Goal: Task Accomplishment & Management: Manage account settings

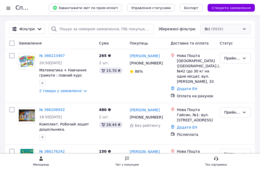
click at [223, 32] on div "Всі (9934)" at bounding box center [225, 29] width 50 height 10
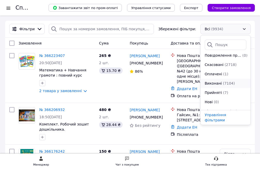
scroll to position [26, 0]
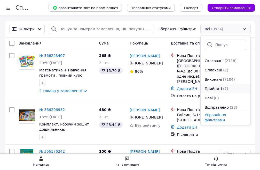
click at [220, 89] on span "Прийняті" at bounding box center [213, 88] width 17 height 5
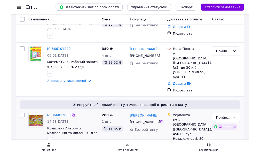
scroll to position [103, 0]
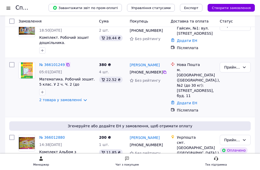
click at [66, 63] on icon at bounding box center [67, 64] width 3 height 3
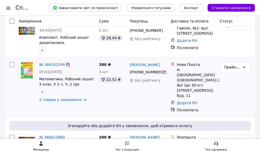
click at [66, 63] on icon at bounding box center [68, 65] width 4 height 4
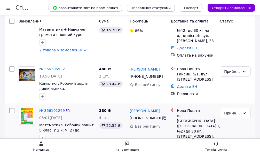
scroll to position [52, 0]
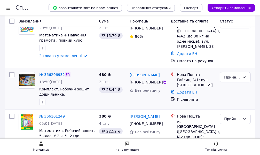
click at [66, 73] on icon at bounding box center [68, 75] width 4 height 4
click at [66, 73] on icon at bounding box center [67, 74] width 3 height 3
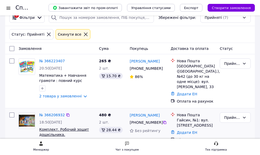
scroll to position [0, 0]
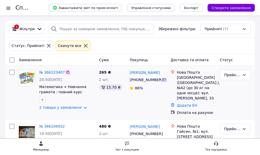
click at [66, 73] on icon at bounding box center [68, 72] width 4 height 4
click at [82, 45] on div at bounding box center [85, 45] width 7 height 5
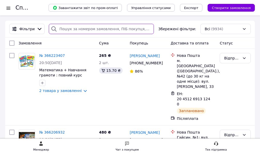
click at [75, 31] on input "search" at bounding box center [101, 29] width 105 height 10
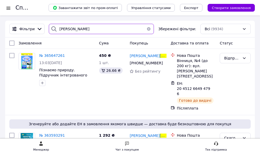
click at [73, 29] on input "чайка" at bounding box center [101, 29] width 105 height 10
type input "ч"
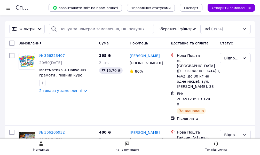
click at [9, 9] on div at bounding box center [8, 7] width 6 height 5
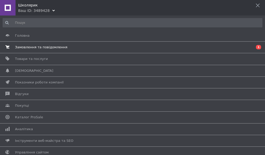
click at [34, 47] on span "Замовлення та повідомлення" at bounding box center [41, 47] width 52 height 5
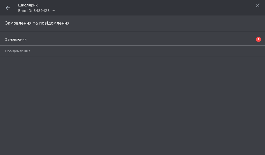
click at [18, 39] on span "Замовлення" at bounding box center [15, 39] width 21 height 5
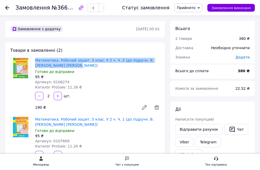
drag, startPoint x: 35, startPoint y: 60, endPoint x: 52, endPoint y: 67, distance: 18.8
click at [52, 67] on div "Математика. Робочий зошит. 5 клас. У 2 ч. Ч. 2 (до підручн. В. Кравчука, Г. Янч…" at bounding box center [97, 74] width 129 height 34
copy link "Математика. Робочий зошит. 5 клас. У 2 ч. Ч. 2 (до підручн. В. Кравчука, Г. Янч…"
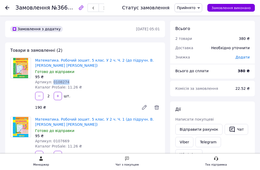
drag, startPoint x: 50, startPoint y: 82, endPoint x: 69, endPoint y: 82, distance: 18.6
click at [69, 82] on div "Артикул: 0108274" at bounding box center [97, 81] width 125 height 5
copy span "0108274"
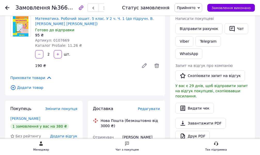
scroll to position [103, 0]
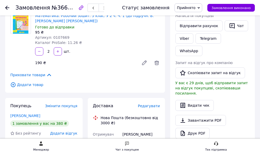
click at [152, 106] on span "Редагувати" at bounding box center [149, 106] width 22 height 4
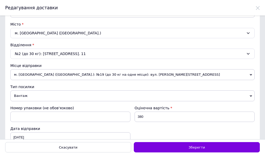
click at [22, 96] on span "Вантаж" at bounding box center [132, 95] width 244 height 11
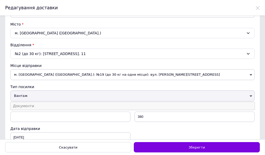
click at [23, 105] on li "Документи" at bounding box center [132, 106] width 244 height 8
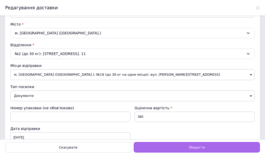
click at [197, 148] on span "Зберегти" at bounding box center [196, 147] width 16 height 4
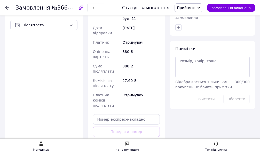
scroll to position [284, 0]
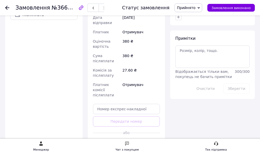
click at [130, 139] on button "Згенерувати ЕН" at bounding box center [126, 144] width 67 height 10
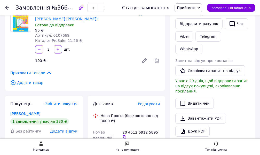
scroll to position [103, 0]
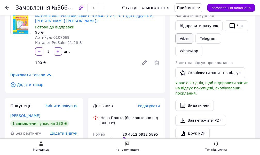
click at [184, 39] on link "Viber" at bounding box center [184, 38] width 18 height 10
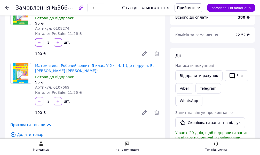
scroll to position [52, 0]
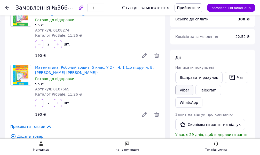
click at [181, 90] on link "Viber" at bounding box center [184, 90] width 18 height 10
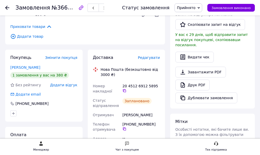
scroll to position [155, 0]
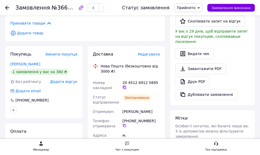
click at [127, 85] on icon at bounding box center [124, 87] width 4 height 4
click at [196, 6] on span "Прийнято" at bounding box center [186, 8] width 19 height 4
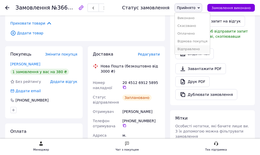
click at [203, 49] on li "Відправлено" at bounding box center [192, 49] width 35 height 8
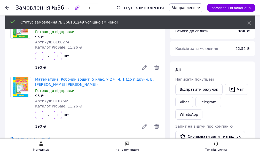
scroll to position [0, 0]
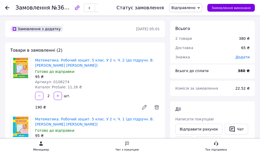
click at [145, 106] on icon at bounding box center [144, 107] width 4 height 4
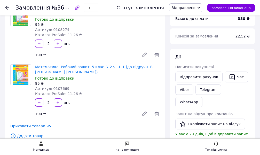
scroll to position [78, 0]
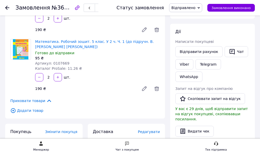
click at [144, 87] on icon at bounding box center [144, 89] width 6 height 6
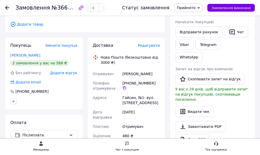
scroll to position [103, 0]
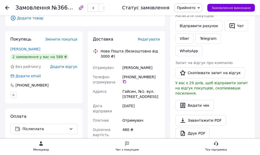
click at [156, 39] on span "Редагувати" at bounding box center [149, 39] width 22 height 4
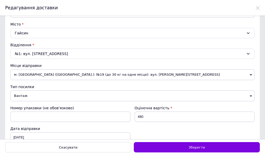
click at [22, 94] on span "Вантаж" at bounding box center [132, 95] width 244 height 11
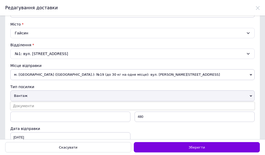
click at [27, 106] on li "Документи" at bounding box center [132, 106] width 244 height 8
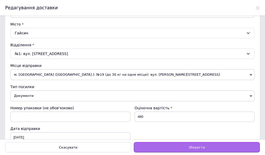
click at [193, 149] on span "Зберегти" at bounding box center [196, 147] width 16 height 4
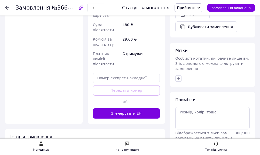
scroll to position [233, 0]
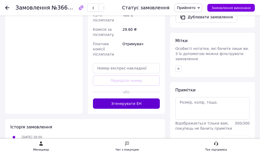
click at [127, 98] on button "Згенерувати ЕН" at bounding box center [126, 103] width 67 height 10
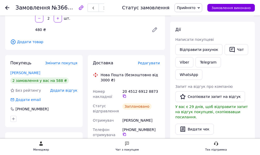
scroll to position [78, 0]
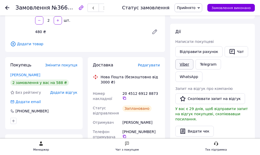
click at [185, 65] on link "Viber" at bounding box center [184, 64] width 18 height 10
click at [126, 97] on icon at bounding box center [124, 98] width 3 height 3
click at [195, 8] on span "Прийнято" at bounding box center [186, 8] width 19 height 4
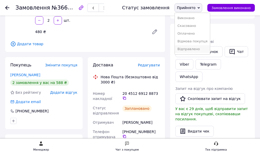
click at [200, 49] on li "Відправлено" at bounding box center [192, 49] width 35 height 8
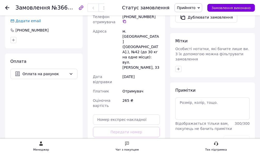
scroll to position [233, 0]
click at [70, 72] on icon at bounding box center [71, 74] width 4 height 4
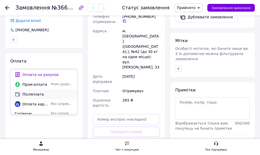
click at [36, 94] on span "Післяплата" at bounding box center [47, 94] width 51 height 5
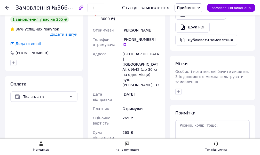
scroll to position [181, 0]
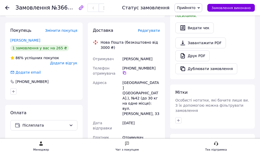
click at [152, 28] on span "Редагувати" at bounding box center [149, 30] width 22 height 4
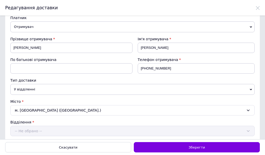
scroll to position [103, 0]
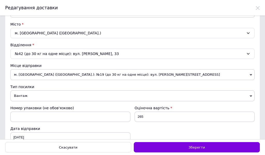
click at [38, 94] on span "Вантаж" at bounding box center [132, 95] width 244 height 11
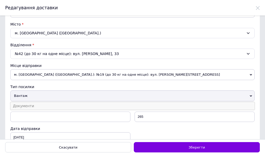
click at [35, 106] on li "Документи" at bounding box center [132, 106] width 244 height 8
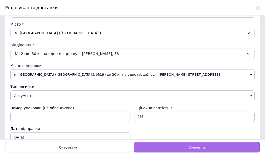
click at [183, 146] on div "Зберегти" at bounding box center [197, 147] width 126 height 10
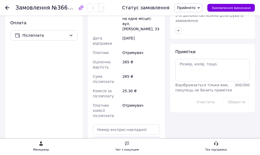
scroll to position [284, 0]
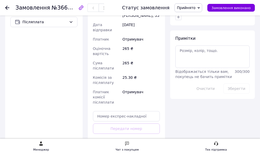
click at [134, 146] on button "Згенерувати ЕН" at bounding box center [126, 151] width 67 height 10
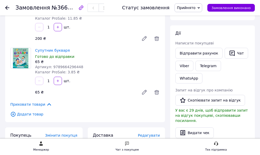
scroll to position [52, 0]
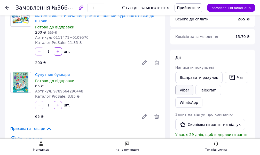
click at [184, 88] on link "Viber" at bounding box center [184, 90] width 18 height 10
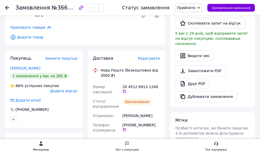
scroll to position [155, 0]
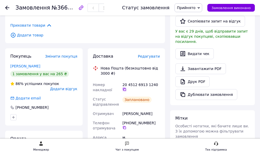
click at [127, 87] on icon at bounding box center [124, 89] width 4 height 4
click at [188, 6] on span "Прийнято" at bounding box center [186, 8] width 19 height 4
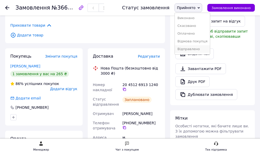
click at [196, 48] on li "Відправлено" at bounding box center [192, 49] width 35 height 8
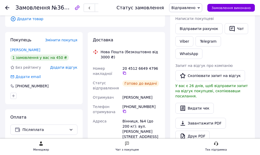
scroll to position [103, 0]
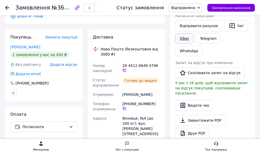
click at [182, 39] on link "Viber" at bounding box center [184, 38] width 18 height 10
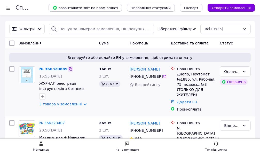
click at [68, 69] on icon at bounding box center [70, 69] width 4 height 4
click at [69, 69] on icon at bounding box center [70, 68] width 3 height 3
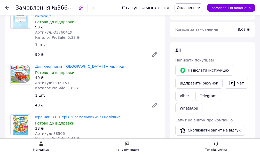
scroll to position [78, 0]
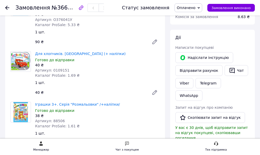
click at [190, 7] on span "Оплачено" at bounding box center [186, 8] width 19 height 4
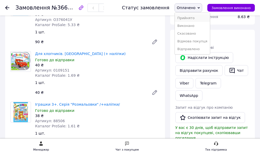
click at [189, 17] on li "Прийнято" at bounding box center [192, 18] width 35 height 8
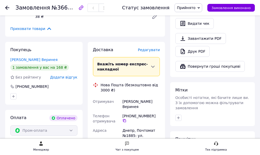
scroll to position [207, 0]
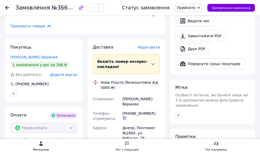
click at [157, 45] on span "Редагувати" at bounding box center [149, 47] width 22 height 4
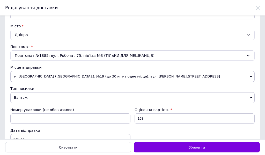
scroll to position [103, 0]
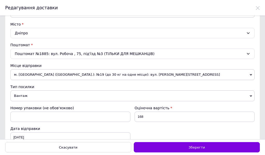
click at [44, 100] on span "Вантаж" at bounding box center [132, 95] width 244 height 11
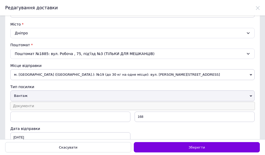
click at [37, 104] on li "Документи" at bounding box center [132, 106] width 244 height 8
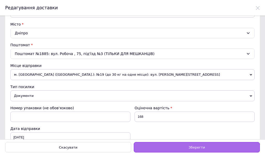
click at [189, 147] on div "Зберегти" at bounding box center [197, 147] width 126 height 10
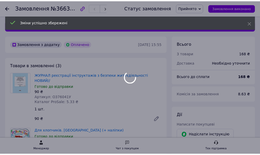
scroll to position [207, 0]
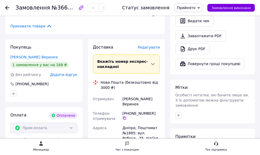
click at [154, 45] on span "Редагувати" at bounding box center [149, 47] width 22 height 4
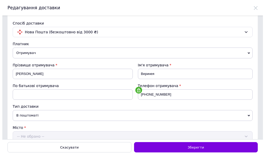
scroll to position [0, 0]
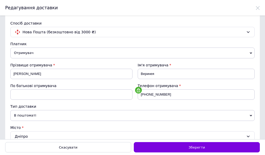
click at [257, 8] on icon at bounding box center [257, 8] width 4 height 4
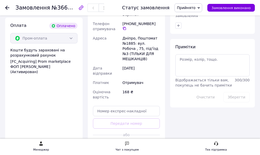
scroll to position [310, 0]
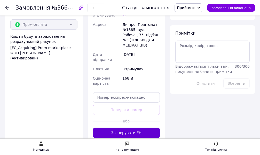
click at [129, 128] on button "Згенерувати ЕН" at bounding box center [126, 133] width 67 height 10
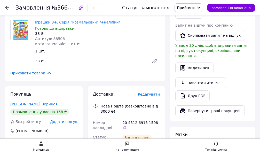
scroll to position [129, 0]
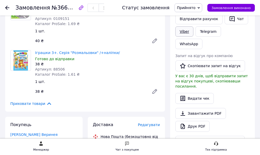
click at [185, 32] on link "Viber" at bounding box center [184, 31] width 18 height 10
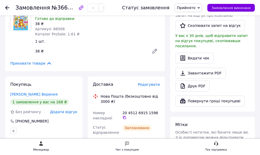
scroll to position [181, 0]
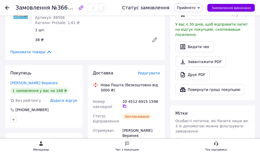
click at [127, 104] on icon at bounding box center [124, 106] width 4 height 4
click at [196, 8] on span "Прийнято" at bounding box center [186, 8] width 19 height 4
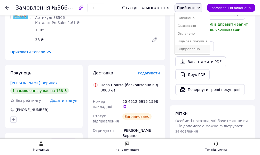
click at [198, 50] on li "Відправлено" at bounding box center [192, 49] width 35 height 8
